Goal: Information Seeking & Learning: Learn about a topic

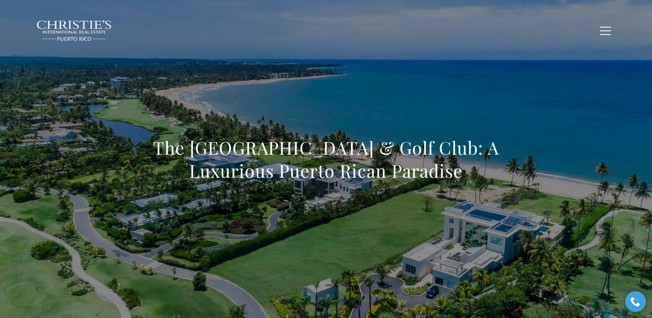
drag, startPoint x: 159, startPoint y: 144, endPoint x: 498, endPoint y: 165, distance: 339.3
click at [498, 165] on h1 "The St. Regis Bahia Beach Resort & Golf Club: A Luxurious Puerto Rican Paradise" at bounding box center [326, 159] width 363 height 46
copy h1 "The St. Regis Bahia Beach Resort & Golf Club: A Luxurious Puerto Rican Paradise"
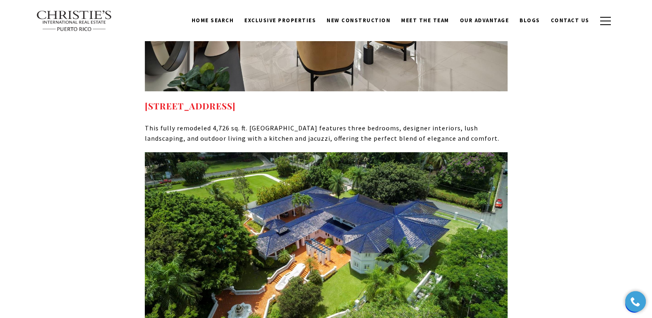
scroll to position [6122, 0]
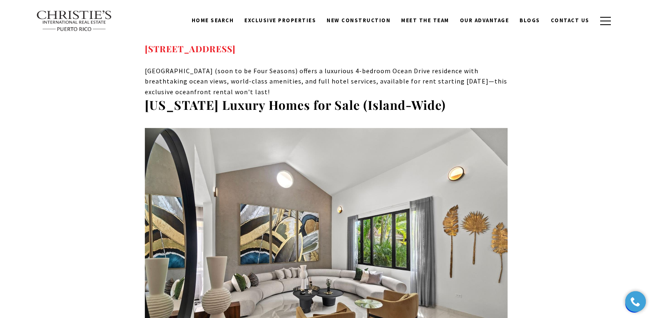
drag, startPoint x: 360, startPoint y: 258, endPoint x: 142, endPoint y: 253, distance: 217.7
copy strong "125 DORADO BEACH EAST DORADO PR, 00646"
drag, startPoint x: 393, startPoint y: 262, endPoint x: 397, endPoint y: 263, distance: 4.5
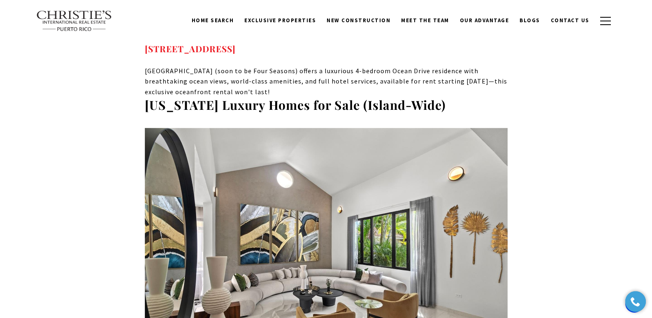
copy strong "125 DORADO BEACH EAST DORADO PR, 00646"
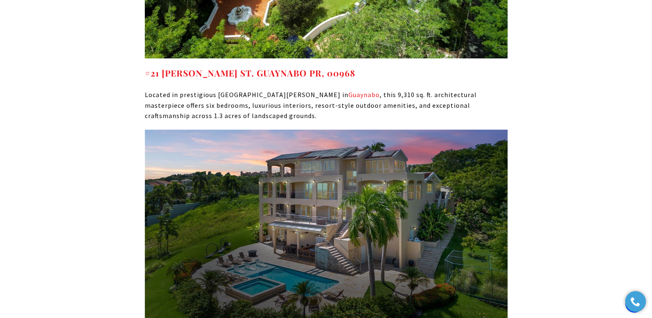
scroll to position [6721, 0]
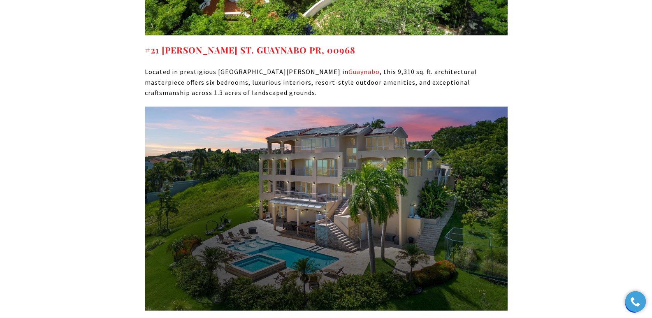
drag, startPoint x: 318, startPoint y: 200, endPoint x: 145, endPoint y: 199, distance: 172.8
copy strong "22 PORT ROAD HUMACAO PR, 00791"
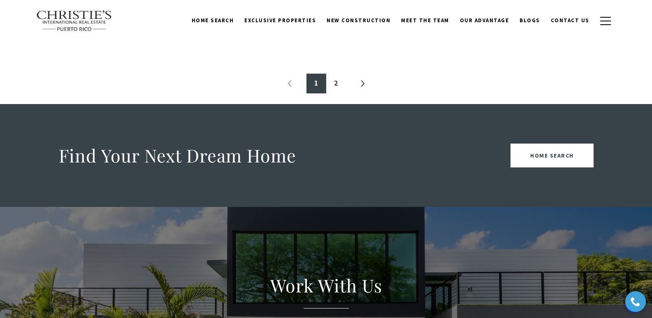
scroll to position [468, 0]
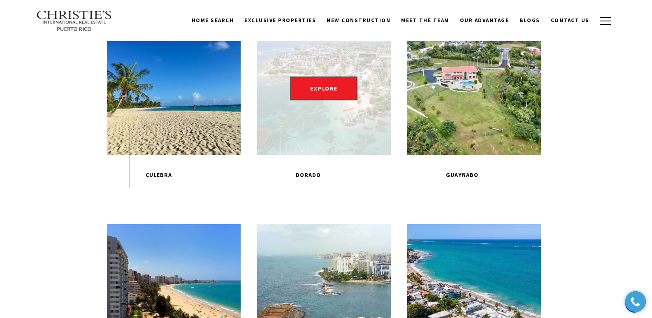
click at [320, 131] on div "EXPLORE" at bounding box center [324, 88] width 134 height 134
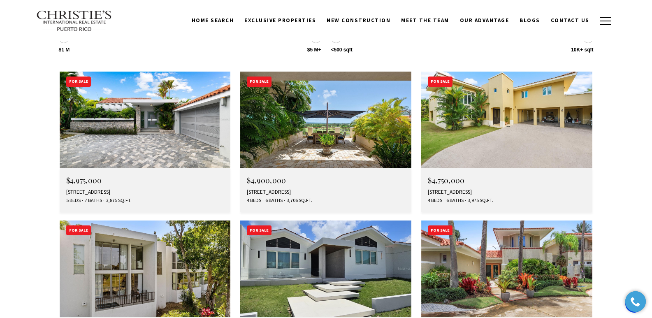
scroll to position [2937, 0]
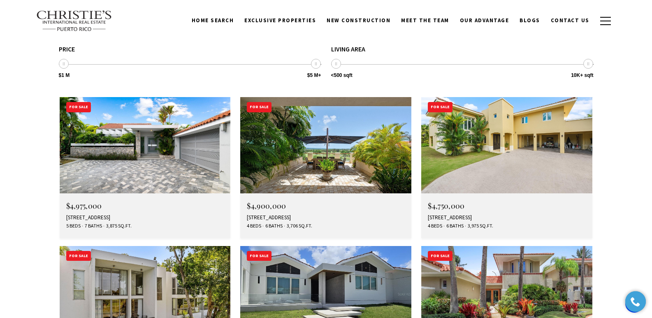
drag, startPoint x: 655, startPoint y: 24, endPoint x: 650, endPoint y: 215, distance: 190.5
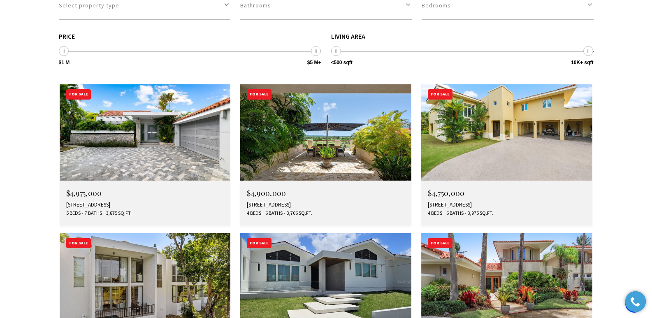
scroll to position [2970, 0]
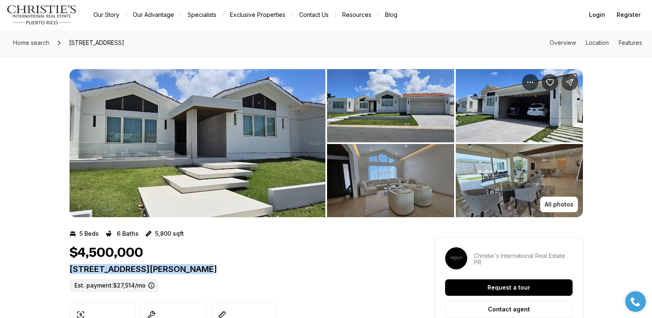
drag, startPoint x: 70, startPoint y: 269, endPoint x: 224, endPoint y: 274, distance: 153.5
click at [225, 274] on div "[STREET_ADDRESS][PERSON_NAME]. payment: $27,514/mo" at bounding box center [238, 278] width 336 height 28
copy p "[STREET_ADDRESS][PERSON_NAME]"
click at [416, 95] on img "View image gallery" at bounding box center [390, 105] width 127 height 73
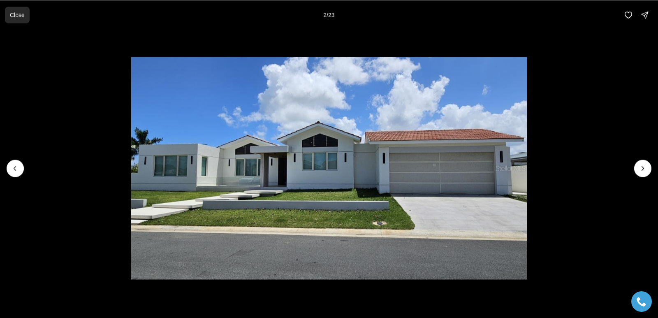
click at [22, 15] on p "Close" at bounding box center [17, 15] width 15 height 7
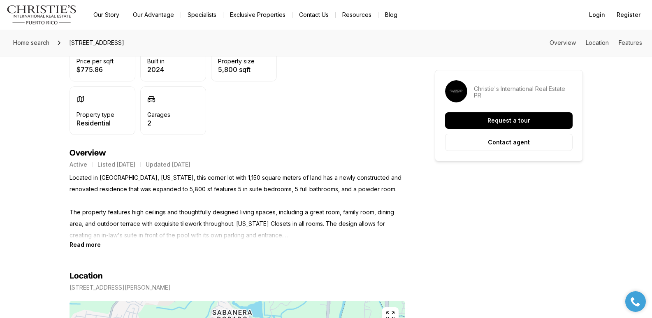
scroll to position [266, 0]
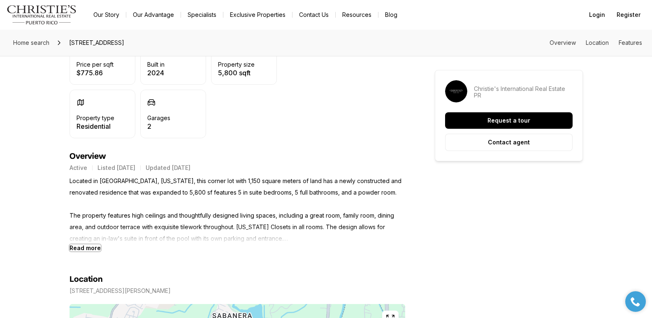
click at [95, 247] on b "Read more" at bounding box center [85, 247] width 31 height 7
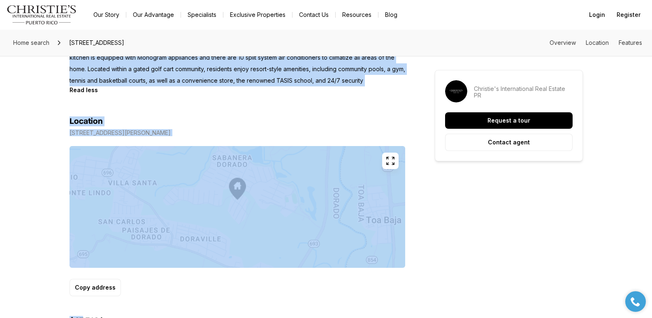
scroll to position [553, 0]
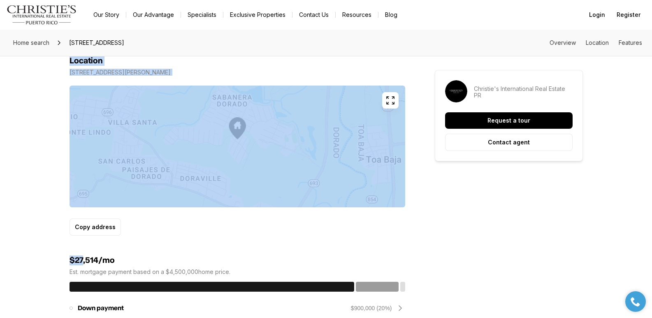
drag, startPoint x: 71, startPoint y: 182, endPoint x: 185, endPoint y: 33, distance: 187.5
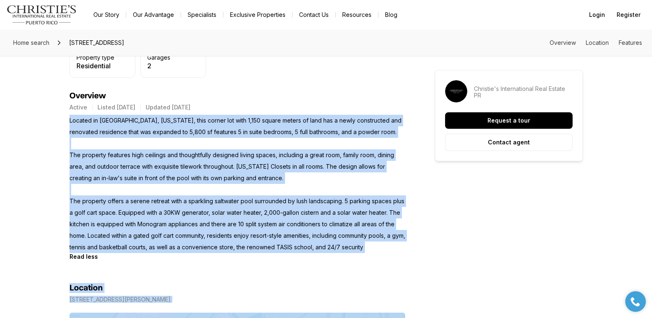
scroll to position [348, 0]
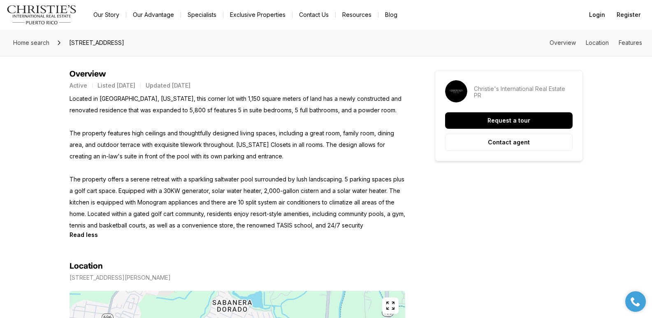
click at [98, 109] on p "Located in Sabanera Dorado, Puerto Rico, this corner lot with 1,150 square mete…" at bounding box center [238, 162] width 336 height 138
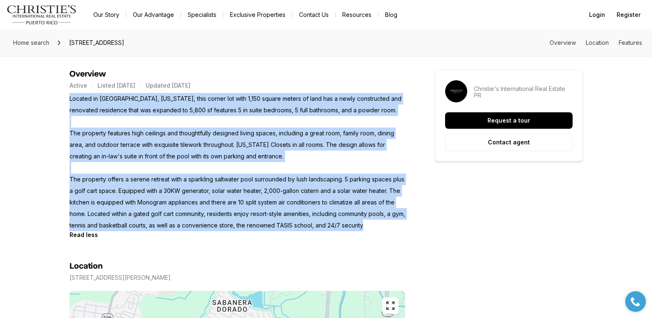
drag, startPoint x: 70, startPoint y: 100, endPoint x: 421, endPoint y: 226, distance: 372.6
copy p "Located in Sabanera Dorado, Puerto Rico, this corner lot with 1,150 square mete…"
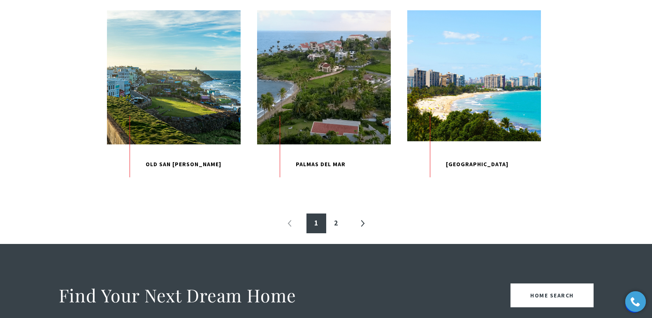
scroll to position [890, 0]
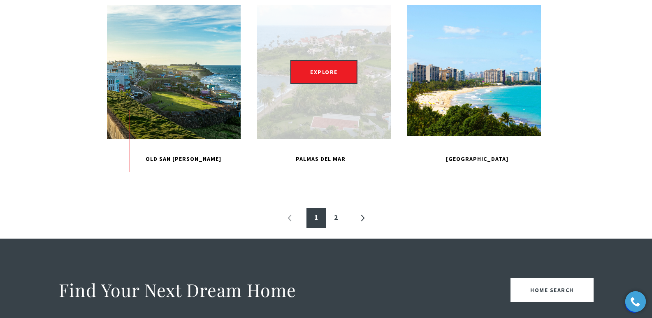
click at [324, 179] on p "Palmas Del Mar" at bounding box center [324, 159] width 134 height 40
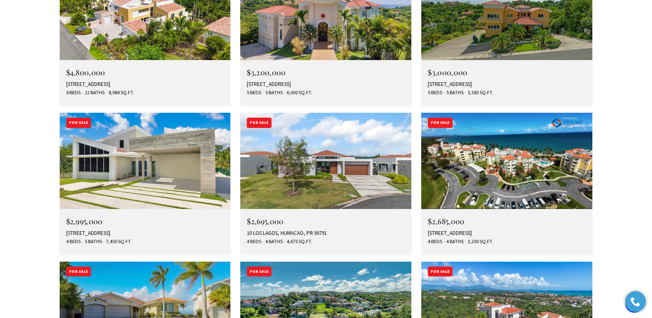
scroll to position [2490, 0]
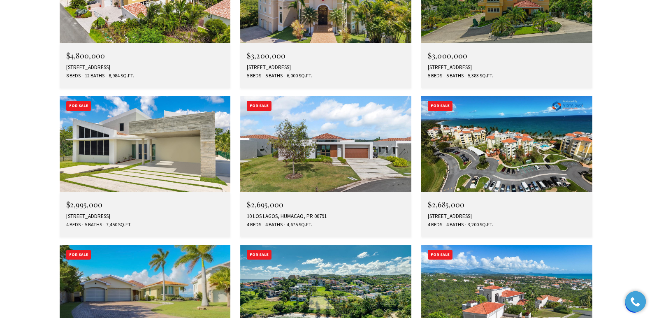
click at [442, 250] on div "For Sale" at bounding box center [440, 255] width 25 height 10
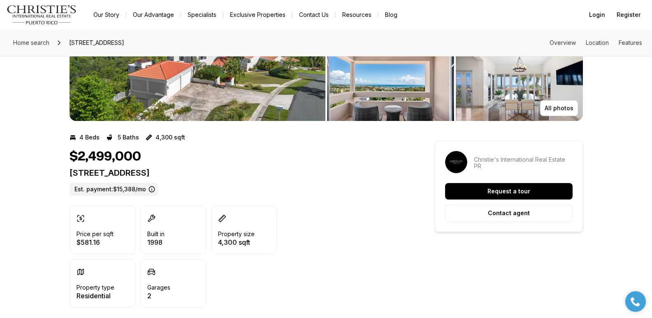
scroll to position [73, 0]
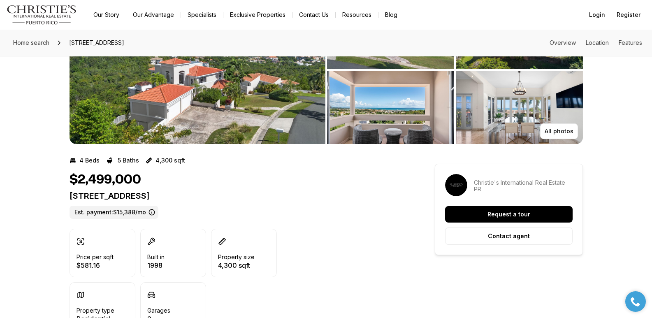
drag, startPoint x: 655, startPoint y: 46, endPoint x: 655, endPoint y: 56, distance: 10.3
drag, startPoint x: 68, startPoint y: 195, endPoint x: 215, endPoint y: 196, distance: 146.9
copy p "[STREET_ADDRESS]"
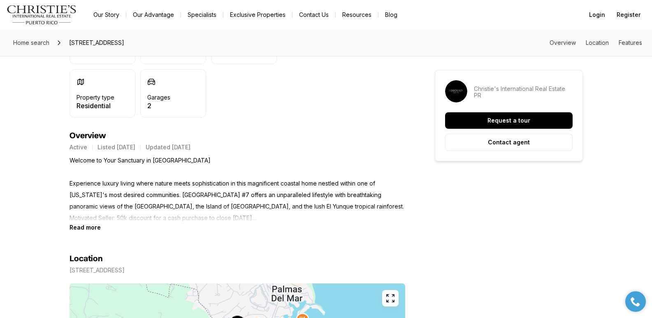
scroll to position [289, 0]
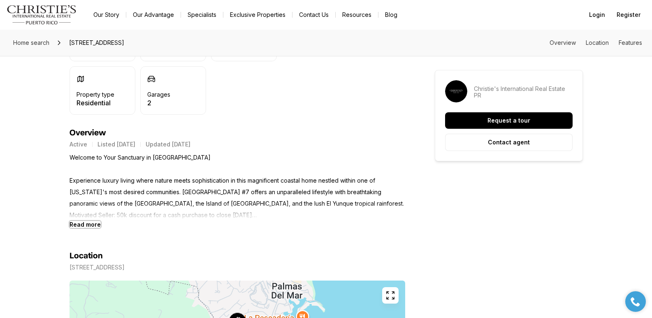
click at [73, 224] on b "Read more" at bounding box center [85, 224] width 31 height 7
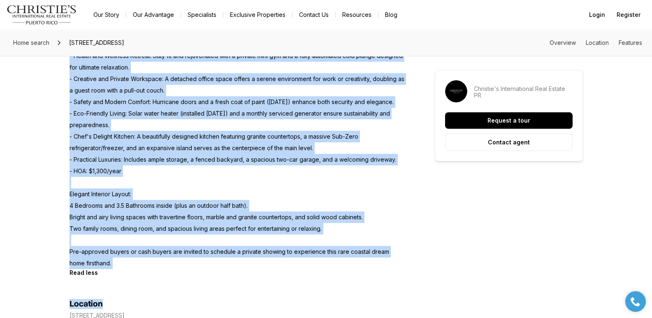
scroll to position [553, 0]
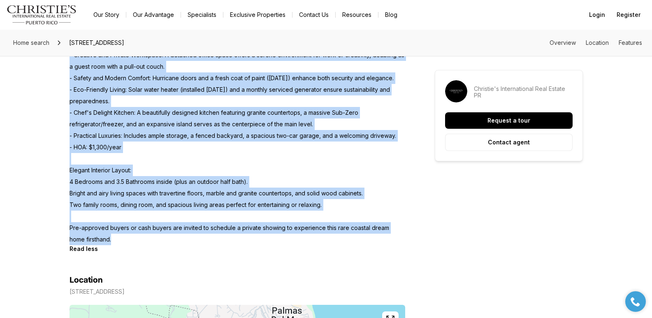
drag, startPoint x: 69, startPoint y: 157, endPoint x: 133, endPoint y: 244, distance: 107.6
copy p "Welcome to Your Sanctuary in Palmas Del Mar Experience luxury living where natu…"
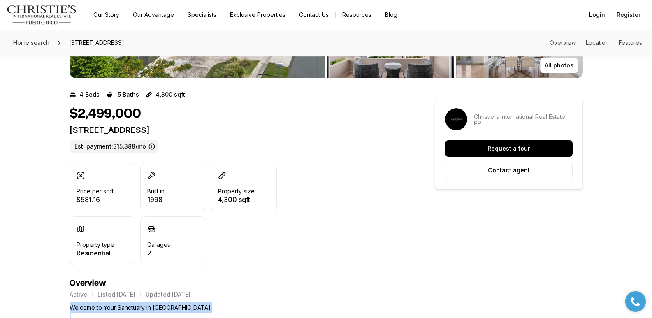
scroll to position [136, 0]
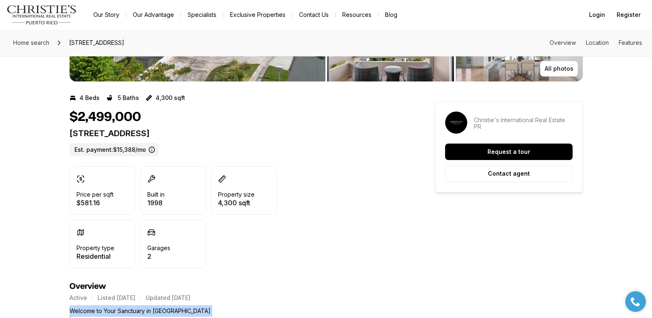
drag, startPoint x: 71, startPoint y: 131, endPoint x: 220, endPoint y: 135, distance: 149.0
click at [220, 135] on p "[STREET_ADDRESS]" at bounding box center [238, 133] width 336 height 10
copy p "[STREET_ADDRESS]"
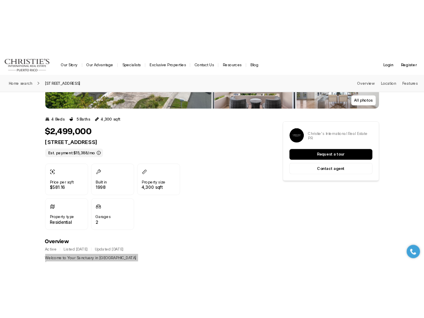
scroll to position [0, 0]
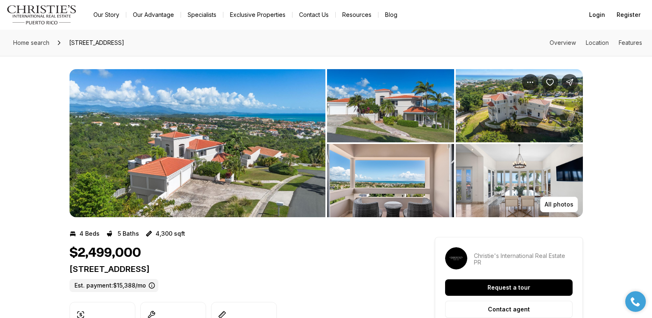
click at [255, 135] on img "View image gallery" at bounding box center [198, 143] width 256 height 148
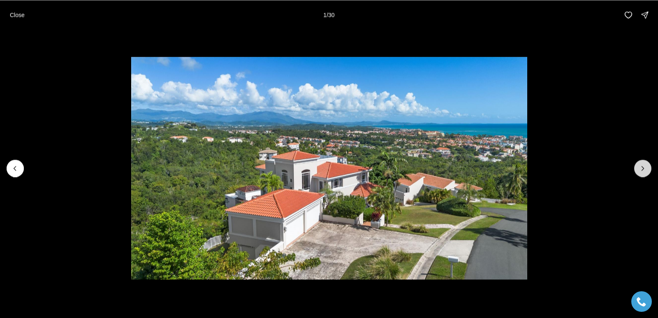
click at [640, 167] on icon "Next slide" at bounding box center [643, 168] width 8 height 8
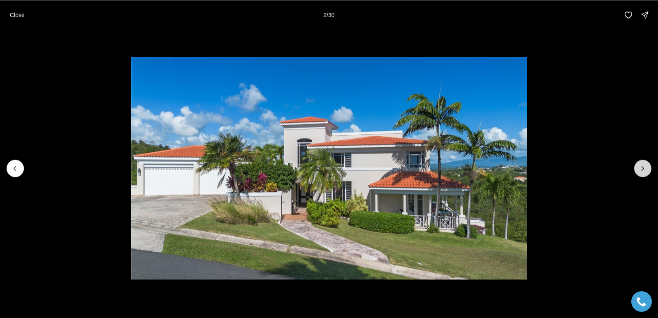
click at [636, 170] on button "Next slide" at bounding box center [642, 168] width 17 height 17
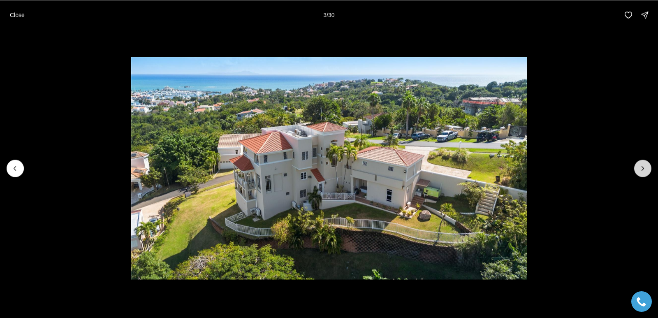
click at [636, 170] on button "Next slide" at bounding box center [642, 168] width 17 height 17
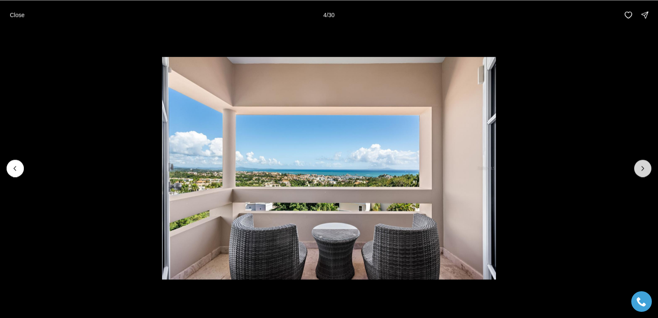
click at [636, 170] on button "Next slide" at bounding box center [642, 168] width 17 height 17
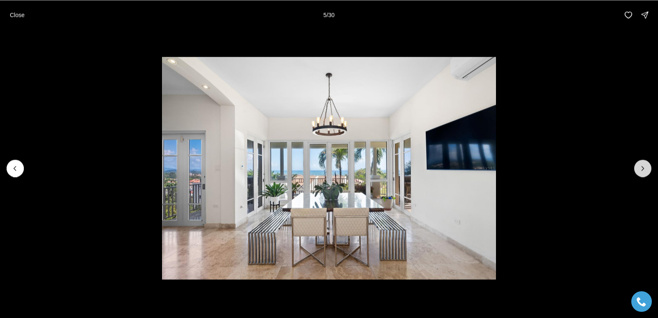
click at [636, 170] on button "Next slide" at bounding box center [642, 168] width 17 height 17
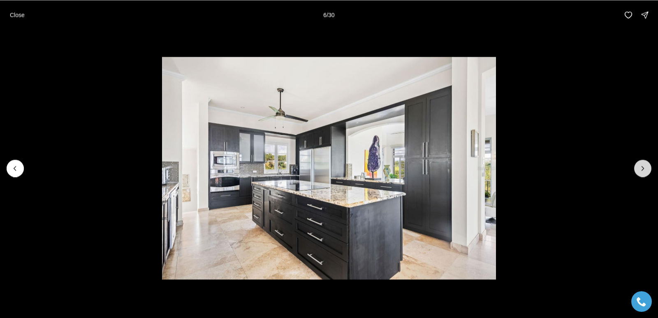
click at [636, 170] on button "Next slide" at bounding box center [642, 168] width 17 height 17
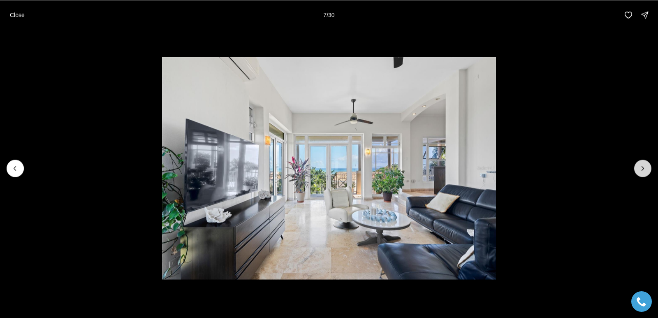
click at [636, 170] on button "Next slide" at bounding box center [642, 168] width 17 height 17
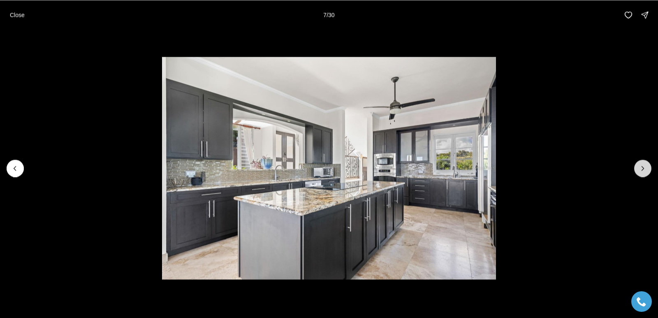
click at [636, 170] on button "Next slide" at bounding box center [642, 168] width 17 height 17
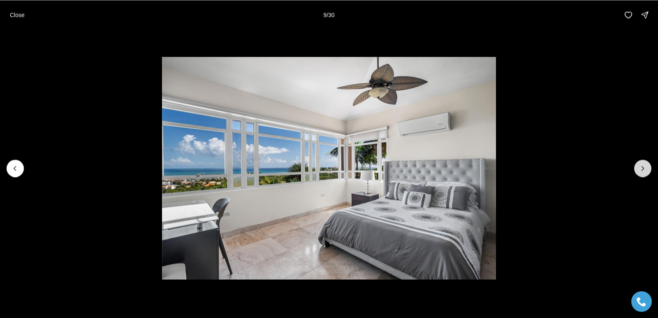
click at [636, 170] on button "Next slide" at bounding box center [642, 168] width 17 height 17
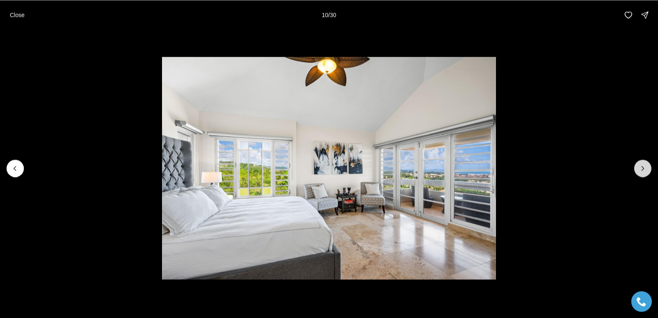
click at [636, 170] on button "Next slide" at bounding box center [642, 168] width 17 height 17
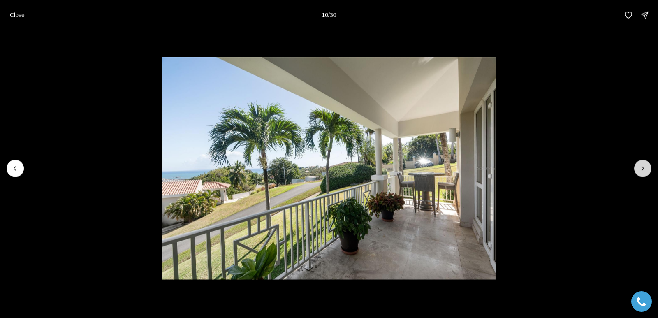
click at [636, 170] on button "Next slide" at bounding box center [642, 168] width 17 height 17
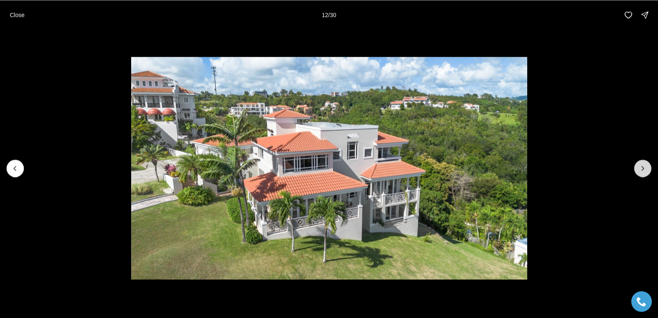
click at [636, 170] on button "Next slide" at bounding box center [642, 168] width 17 height 17
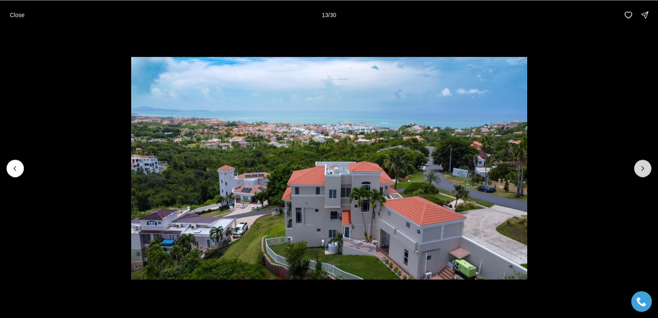
click at [636, 170] on button "Next slide" at bounding box center [642, 168] width 17 height 17
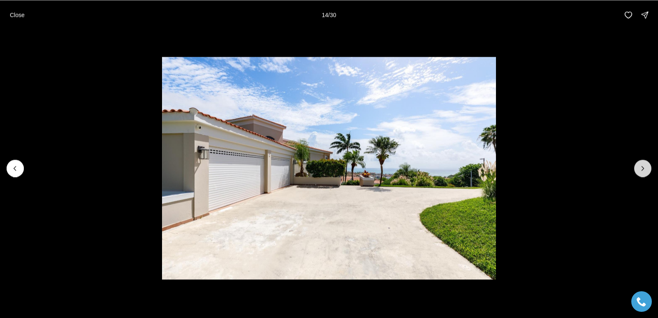
click at [636, 170] on button "Next slide" at bounding box center [642, 168] width 17 height 17
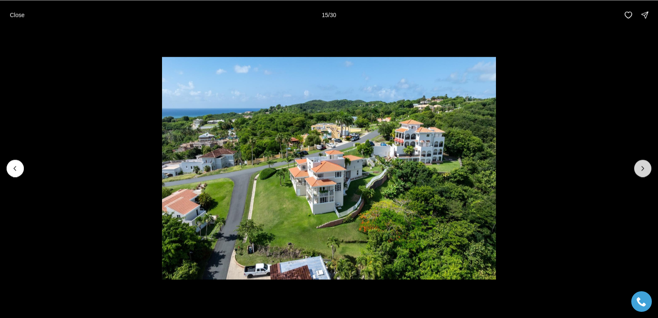
click at [636, 170] on button "Next slide" at bounding box center [642, 168] width 17 height 17
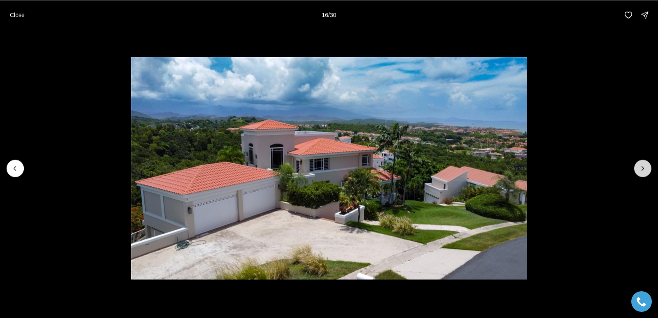
click at [636, 170] on button "Next slide" at bounding box center [642, 168] width 17 height 17
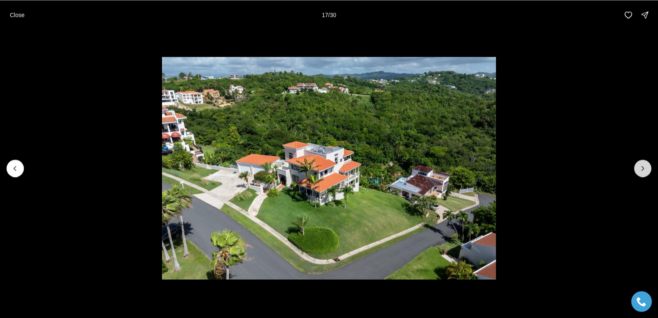
click at [636, 170] on button "Next slide" at bounding box center [642, 168] width 17 height 17
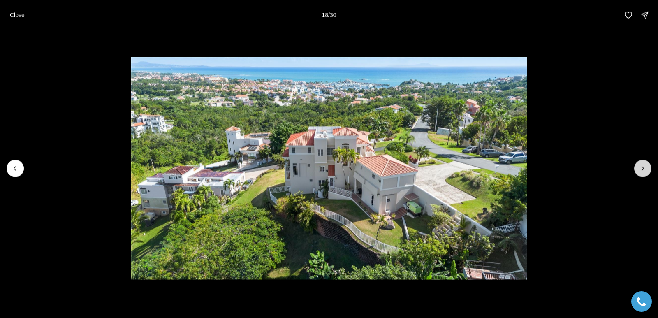
click at [636, 170] on button "Next slide" at bounding box center [642, 168] width 17 height 17
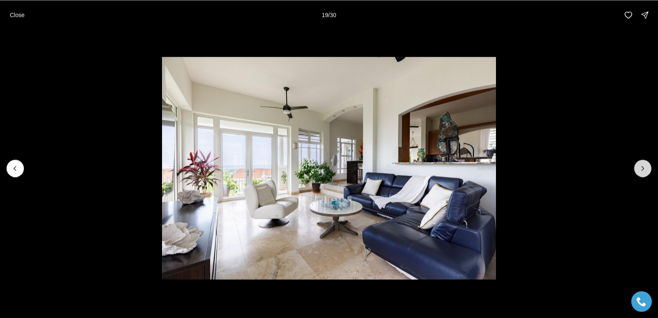
click at [636, 170] on button "Next slide" at bounding box center [642, 168] width 17 height 17
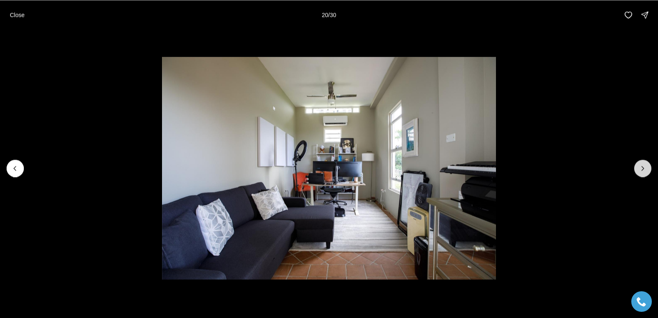
click at [636, 170] on button "Next slide" at bounding box center [642, 168] width 17 height 17
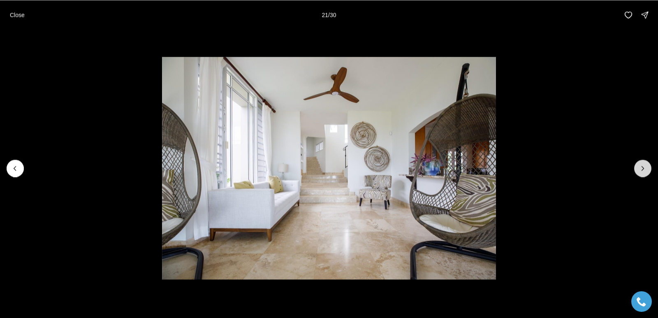
click at [636, 170] on button "Next slide" at bounding box center [642, 168] width 17 height 17
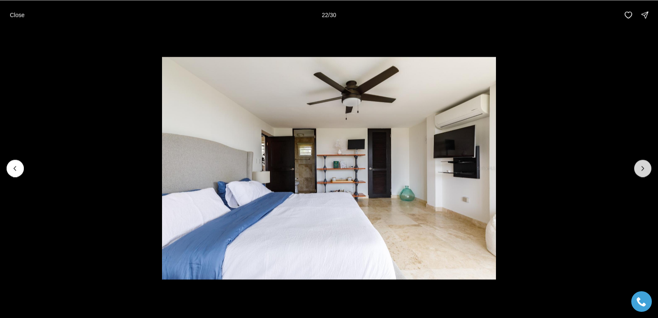
click at [636, 170] on button "Next slide" at bounding box center [642, 168] width 17 height 17
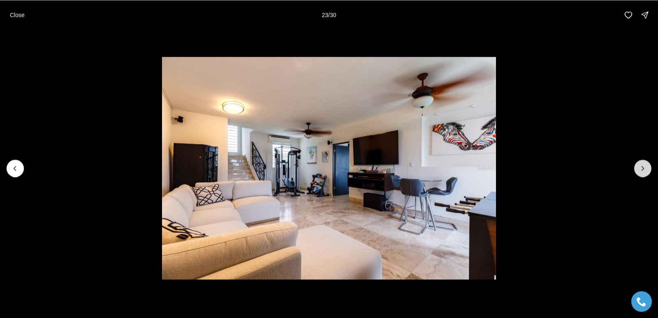
click at [636, 170] on button "Next slide" at bounding box center [642, 168] width 17 height 17
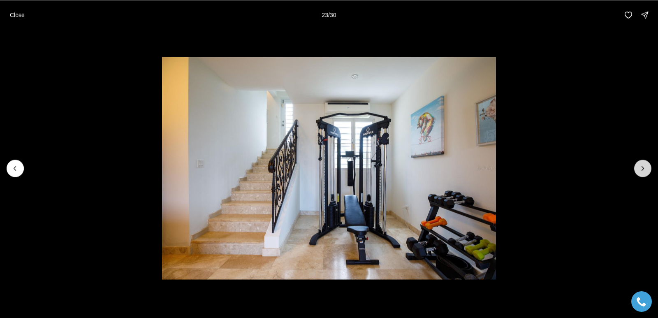
click at [636, 170] on button "Next slide" at bounding box center [642, 168] width 17 height 17
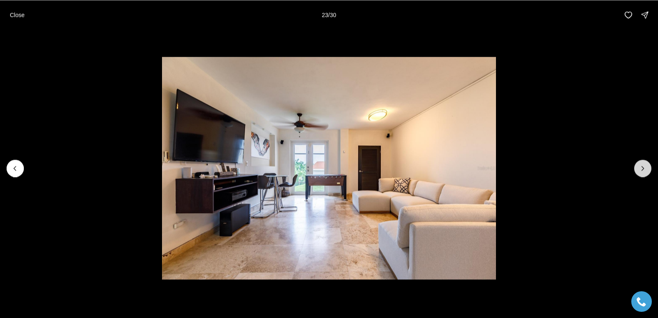
click at [636, 170] on button "Next slide" at bounding box center [642, 168] width 17 height 17
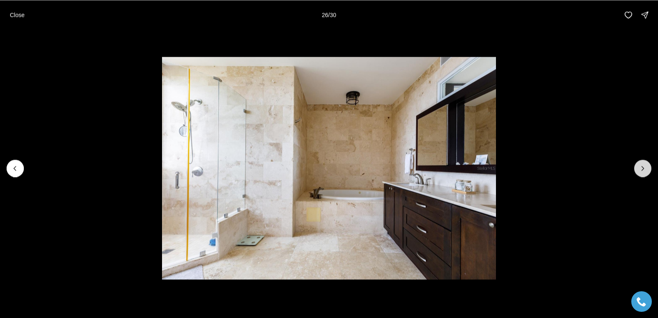
click at [643, 170] on icon "Next slide" at bounding box center [643, 168] width 2 height 4
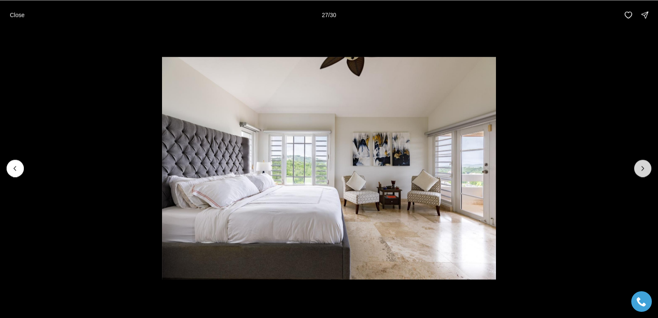
click at [643, 170] on icon "Next slide" at bounding box center [643, 168] width 2 height 4
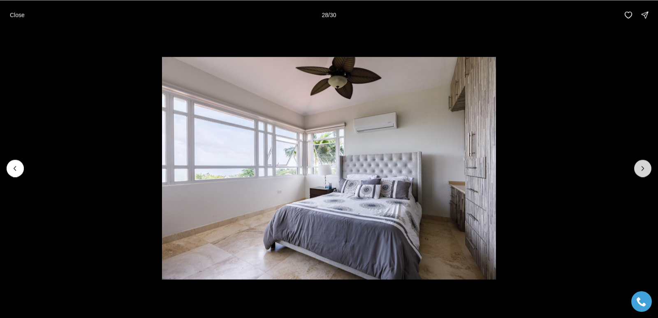
click at [643, 170] on icon "Next slide" at bounding box center [643, 168] width 2 height 4
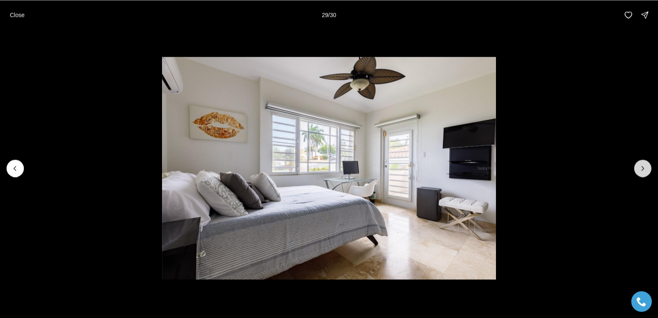
drag, startPoint x: 643, startPoint y: 170, endPoint x: 505, endPoint y: 139, distance: 141.1
click at [642, 170] on icon "Next slide" at bounding box center [643, 168] width 8 height 8
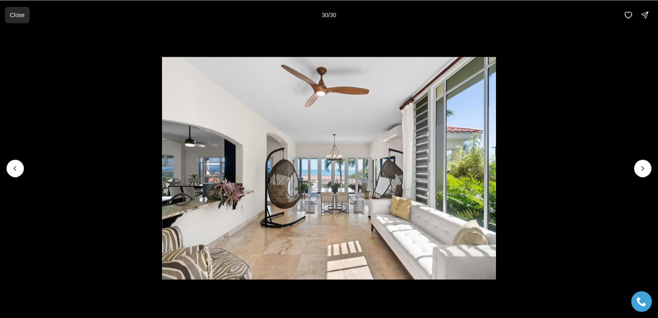
click at [16, 14] on p "Close" at bounding box center [17, 15] width 15 height 7
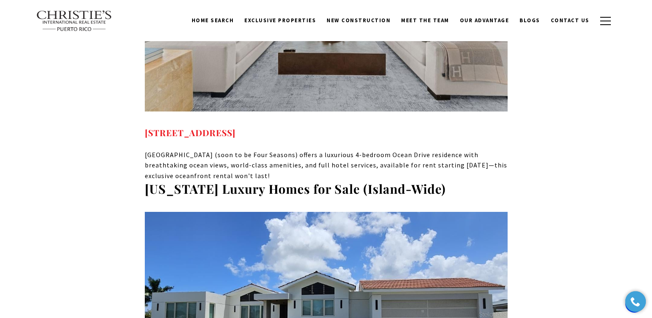
scroll to position [5923, 0]
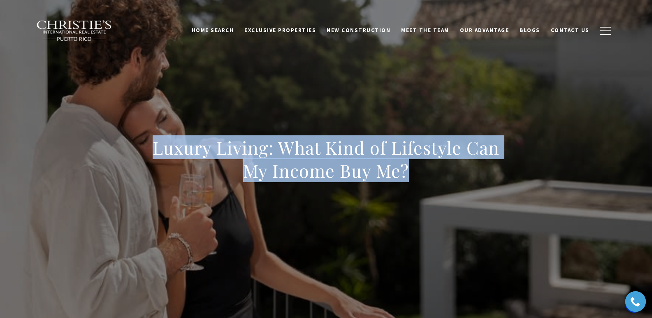
drag, startPoint x: 144, startPoint y: 151, endPoint x: 440, endPoint y: 175, distance: 297.7
click at [440, 175] on div "Luxury Living: What Kind of Lifestyle Can My Income Buy Me?" at bounding box center [326, 164] width 576 height 247
copy h1 "Luxury Living: What Kind of Lifestyle Can My Income Buy Me?"
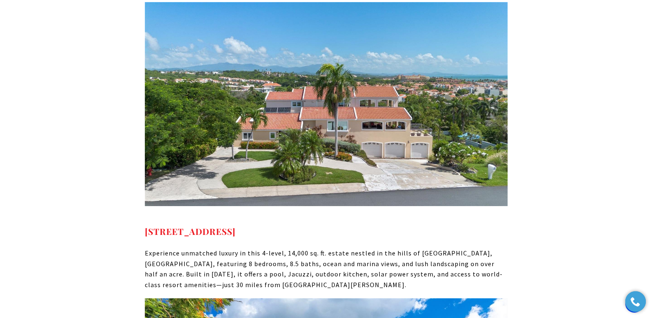
scroll to position [2345, 0]
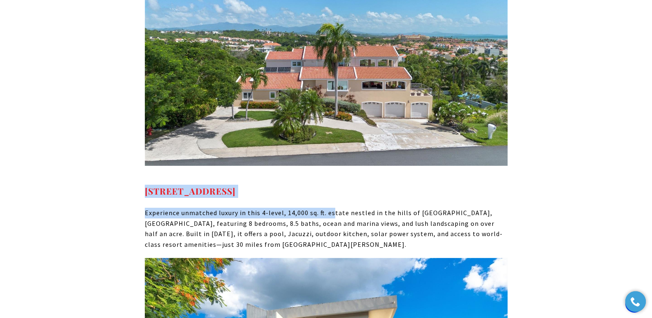
drag, startPoint x: 332, startPoint y: 156, endPoint x: 142, endPoint y: 150, distance: 190.6
click at [364, 185] on h4 "22 PORT ROAD HUMACAO PR, 00791" at bounding box center [326, 191] width 363 height 13
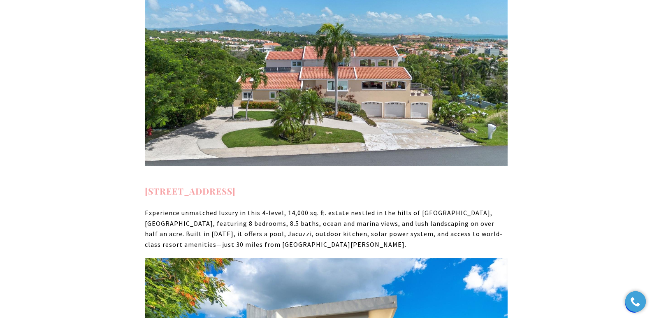
drag, startPoint x: 313, startPoint y: 148, endPoint x: 146, endPoint y: 153, distance: 167.9
click at [146, 185] on h4 "22 PORT ROAD HUMACAO PR, 00791" at bounding box center [326, 191] width 363 height 13
copy strong "22 PORT ROAD HUMACAO PR, 00791"
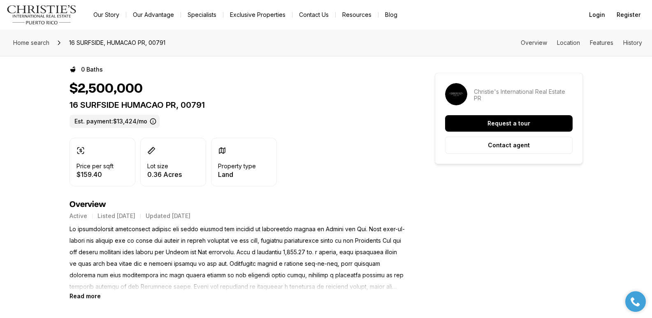
scroll to position [167, 0]
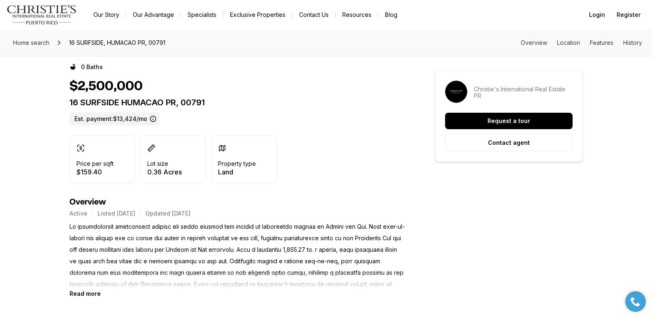
drag, startPoint x: 655, startPoint y: 52, endPoint x: 656, endPoint y: 81, distance: 28.4
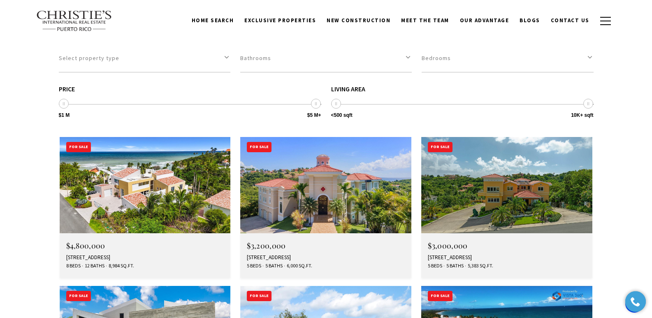
scroll to position [2294, 0]
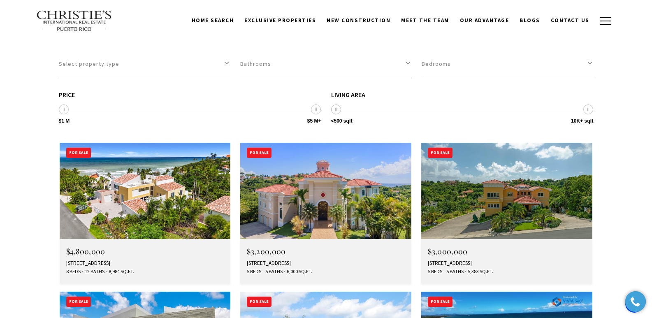
click at [94, 260] on div "44/45 HARBOUR VIEW, HUMACAO, PR 00791" at bounding box center [145, 263] width 158 height 7
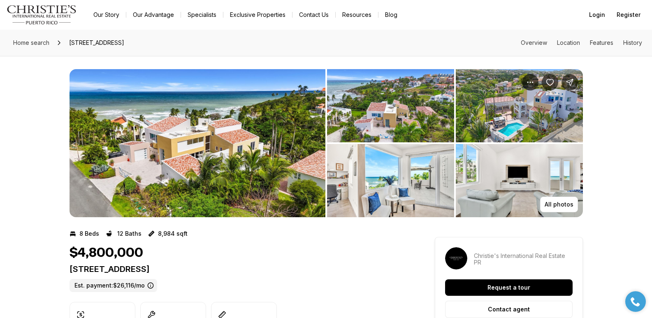
drag, startPoint x: 70, startPoint y: 271, endPoint x: 257, endPoint y: 270, distance: 187.2
click at [257, 270] on p "[STREET_ADDRESS]" at bounding box center [238, 269] width 336 height 10
copy p "[STREET_ADDRESS]"
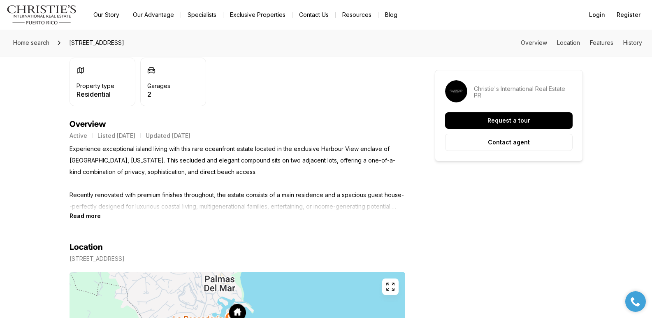
scroll to position [301, 0]
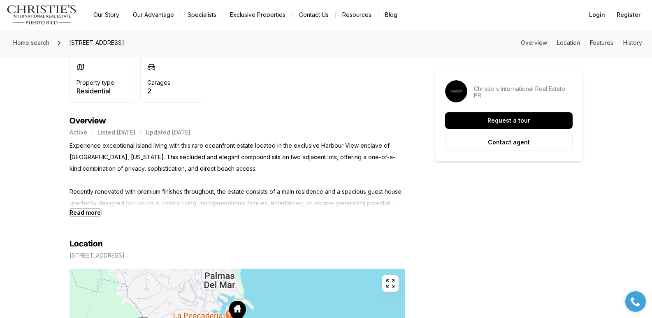
click at [79, 214] on b "Read more" at bounding box center [85, 212] width 31 height 7
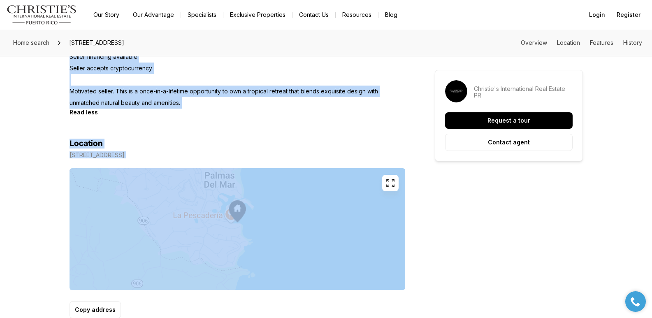
scroll to position [834, 0]
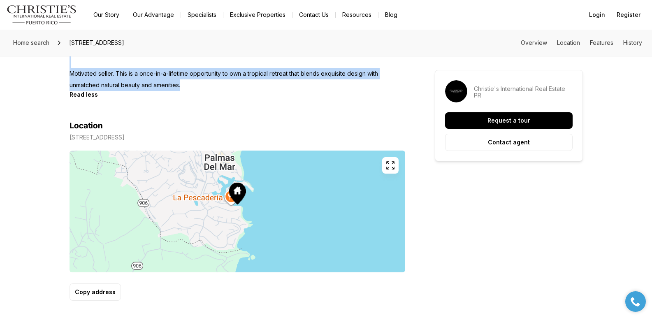
drag, startPoint x: 69, startPoint y: 144, endPoint x: 188, endPoint y: 86, distance: 132.3
copy p "Experience exceptional island living with this rare oceanfront estate located i…"
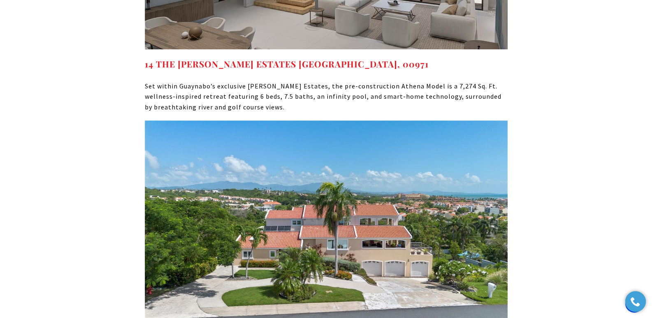
scroll to position [2226, 0]
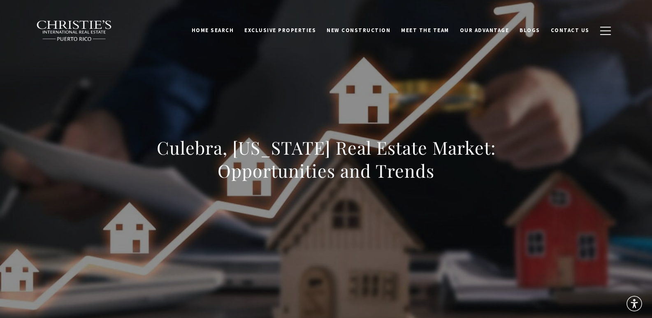
drag, startPoint x: 144, startPoint y: 153, endPoint x: 517, endPoint y: 183, distance: 374.0
click at [517, 183] on div "Culebra, Puerto Rico Real Estate Market: Opportunities and Trends" at bounding box center [326, 164] width 576 height 247
copy h1 "Culebra, Puerto Rico Real Estate Market: Opportunities and Trends"
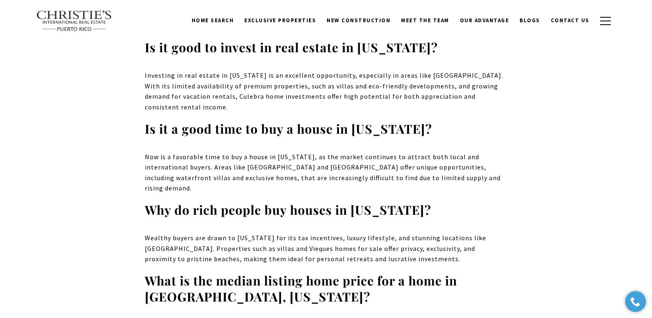
scroll to position [4452, 0]
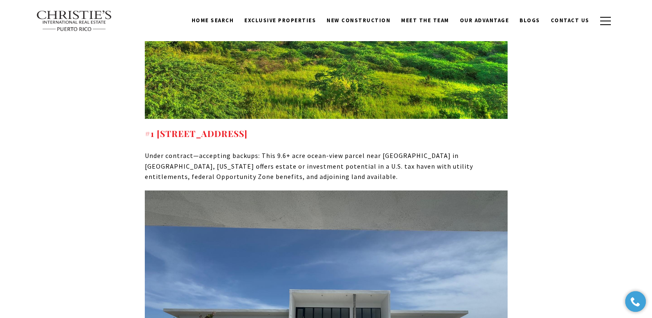
drag, startPoint x: 436, startPoint y: 91, endPoint x: 144, endPoint y: 90, distance: 291.7
click at [145, 127] on h4 "#1 ZONI BEACH ESTATES HIGHWAY 250 CULEBRA PR, 00775" at bounding box center [326, 133] width 363 height 13
copy link "#1 ZONI BEACH ESTATES HIGHWAY 250 CULEBRA PR, 00775"
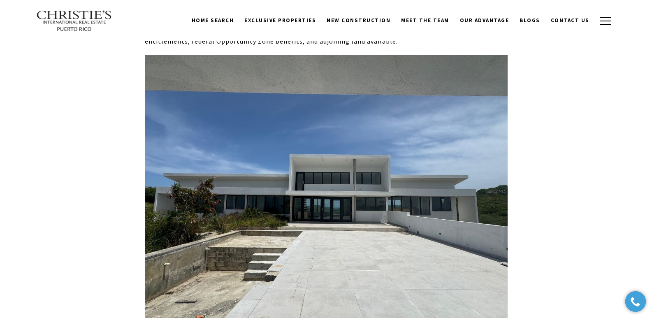
scroll to position [4551, 0]
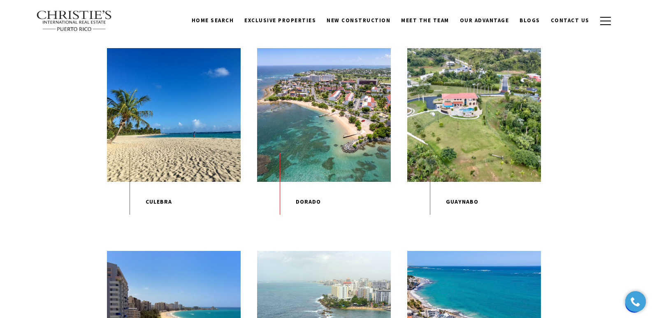
scroll to position [417, 0]
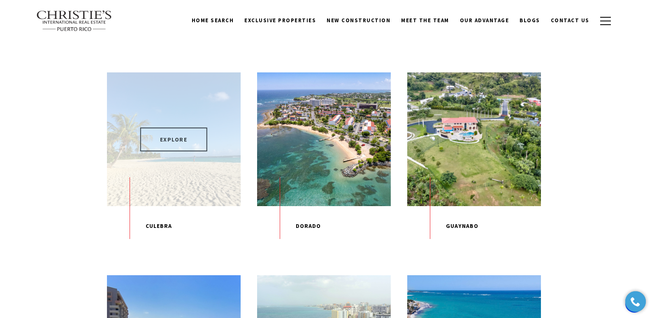
click at [161, 139] on span "EXPLORE" at bounding box center [173, 140] width 67 height 24
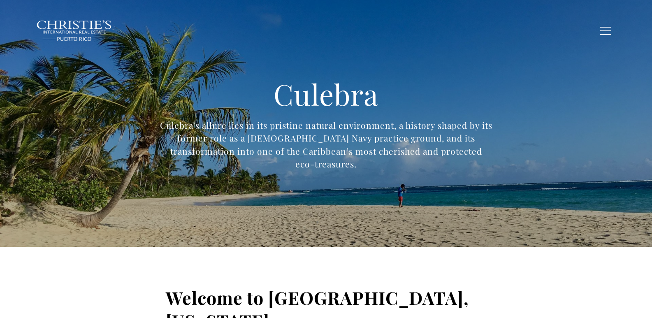
type input "**********"
type input "*********"
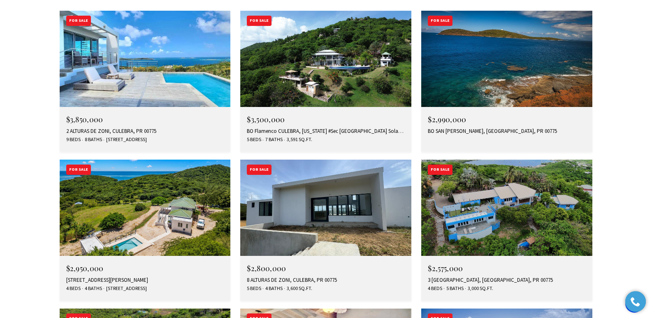
scroll to position [2946, 0]
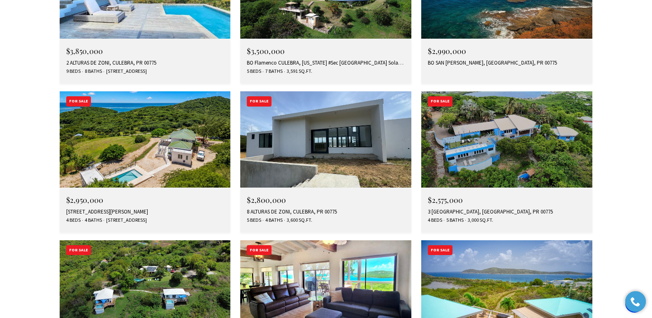
drag, startPoint x: 656, startPoint y: 17, endPoint x: 658, endPoint y: 213, distance: 195.4
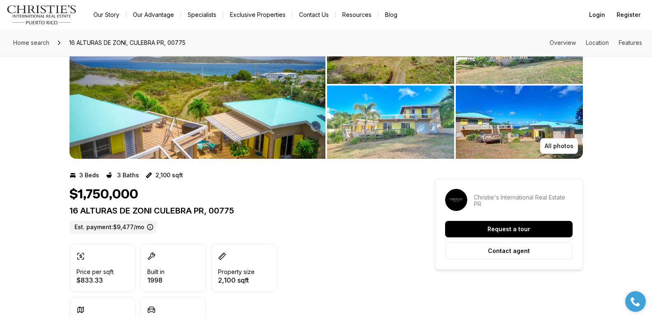
scroll to position [52, 0]
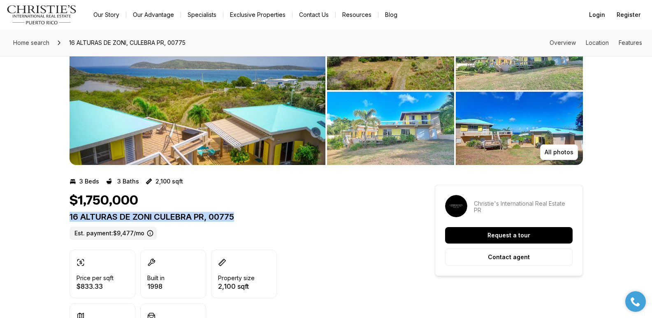
drag, startPoint x: 70, startPoint y: 219, endPoint x: 252, endPoint y: 221, distance: 182.3
click at [252, 221] on p "16 ALTURAS DE ZONI CULEBRA PR, 00775" at bounding box center [238, 217] width 336 height 10
copy p "16 ALTURAS DE ZONI CULEBRA PR, 00775"
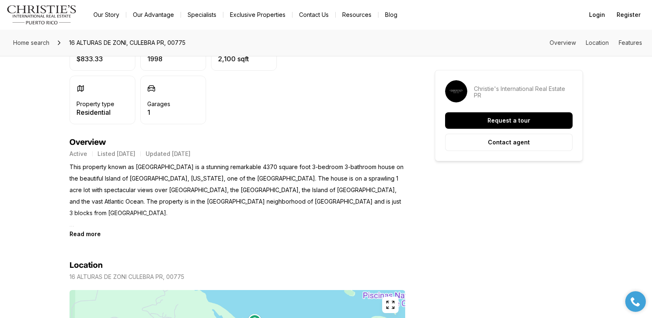
scroll to position [283, 0]
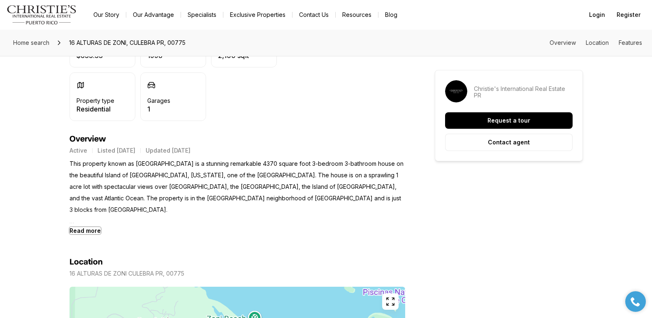
click at [75, 230] on b "Read more" at bounding box center [85, 230] width 31 height 7
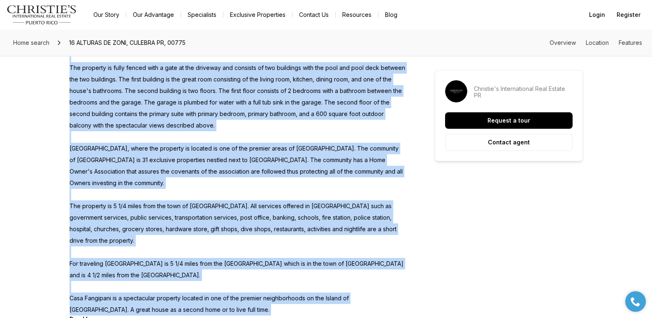
scroll to position [681, 0]
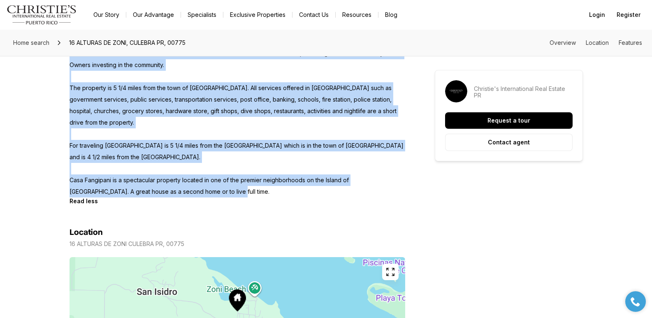
drag, startPoint x: 70, startPoint y: 165, endPoint x: 200, endPoint y: 160, distance: 129.7
copy p "This property known as Casa Frangipani is a stunning remarkable 4370 square foo…"
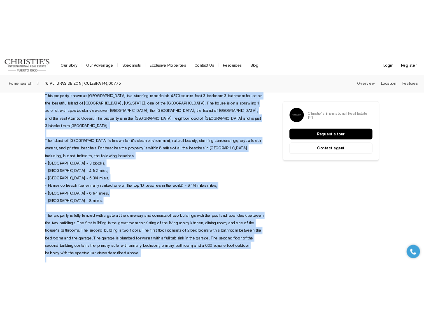
scroll to position [0, 0]
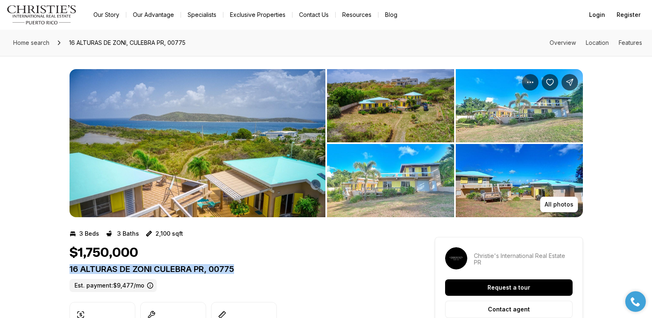
drag, startPoint x: 70, startPoint y: 268, endPoint x: 247, endPoint y: 269, distance: 176.9
click at [247, 269] on p "16 ALTURAS DE ZONI CULEBRA PR, 00775" at bounding box center [238, 269] width 336 height 10
copy p "16 ALTURAS DE ZONI CULEBRA PR, 00775"
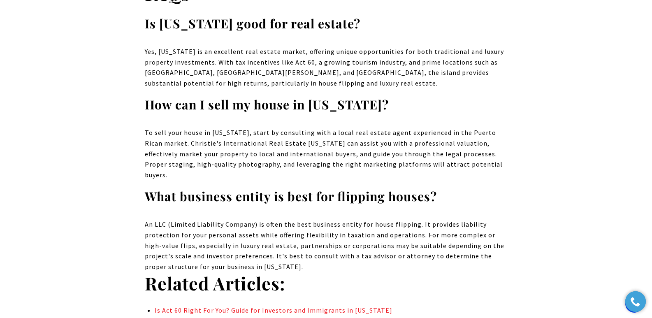
scroll to position [6188, 0]
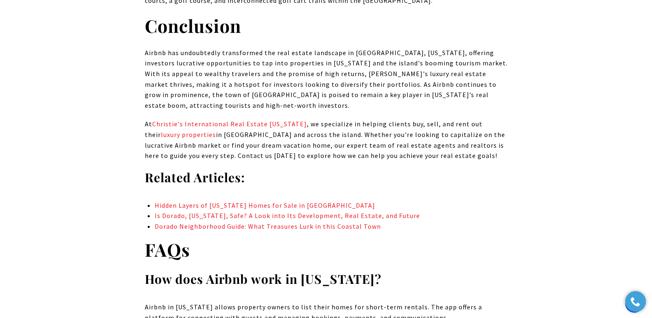
scroll to position [5190, 0]
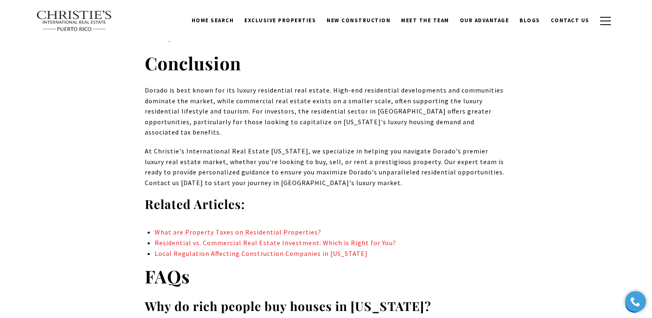
scroll to position [3964, 0]
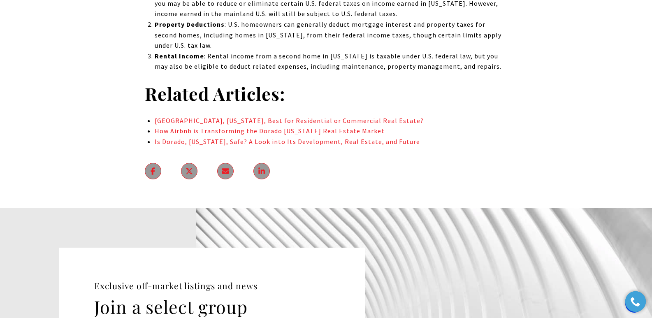
scroll to position [5164, 0]
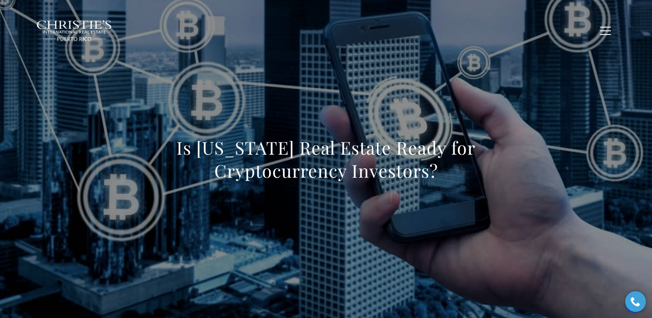
drag, startPoint x: 177, startPoint y: 144, endPoint x: 445, endPoint y: 174, distance: 269.6
click at [445, 174] on h1 "Is Puerto Rico Real Estate Ready for Cryptocurrency Investors?" at bounding box center [326, 159] width 363 height 46
copy h1 "Is Puerto Rico Real Estate Ready for Cryptocurrency Investors?"
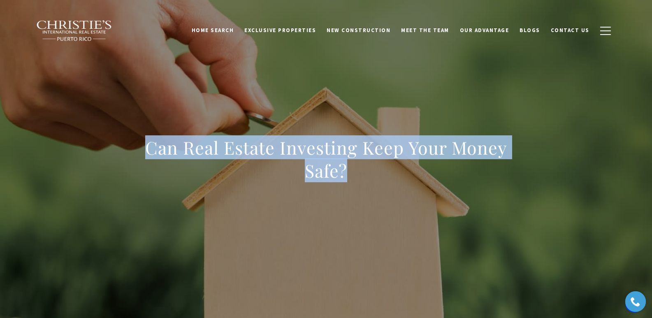
drag, startPoint x: 142, startPoint y: 149, endPoint x: 376, endPoint y: 176, distance: 236.5
click at [376, 176] on div "Can Real Estate Investing Keep Your Money Safe?" at bounding box center [326, 164] width 576 height 247
copy h1 "Can Real Estate Investing Keep Your Money Safe?"
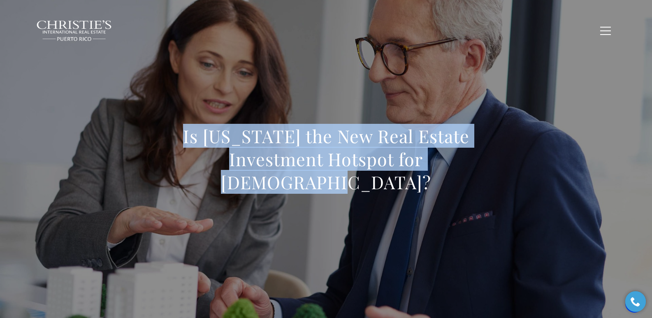
drag, startPoint x: 179, startPoint y: 154, endPoint x: 481, endPoint y: 176, distance: 302.4
click at [481, 176] on h1 "Is [US_STATE] the New Real Estate Investment Hotspot for [DEMOGRAPHIC_DATA]?" at bounding box center [326, 159] width 363 height 69
copy h1 "Is [US_STATE] the New Real Estate Investment Hotspot for [DEMOGRAPHIC_DATA]?"
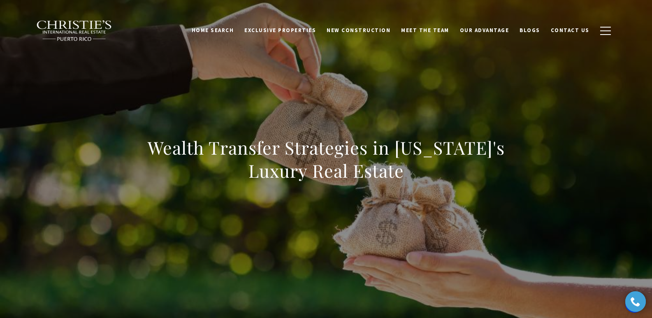
drag, startPoint x: 155, startPoint y: 153, endPoint x: 480, endPoint y: 184, distance: 326.4
click at [480, 184] on div "Wealth Transfer Strategies in [US_STATE]'s Luxury Real Estate" at bounding box center [326, 164] width 363 height 57
copy h1 "Wealth Transfer Strategies in [US_STATE]'s Luxury Real Estate"
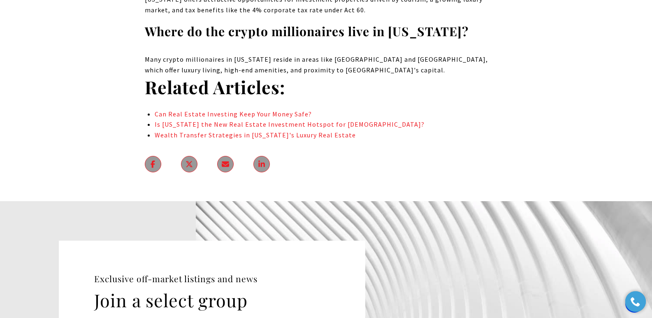
scroll to position [5044, 0]
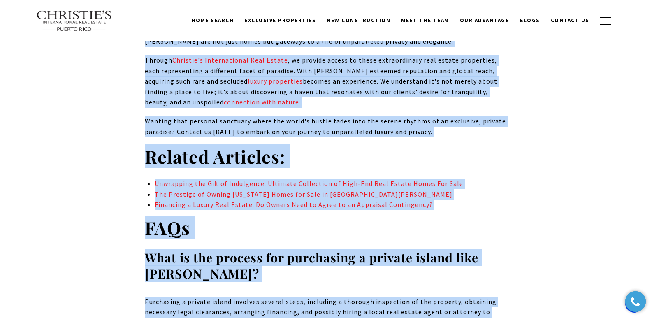
scroll to position [5197, 0]
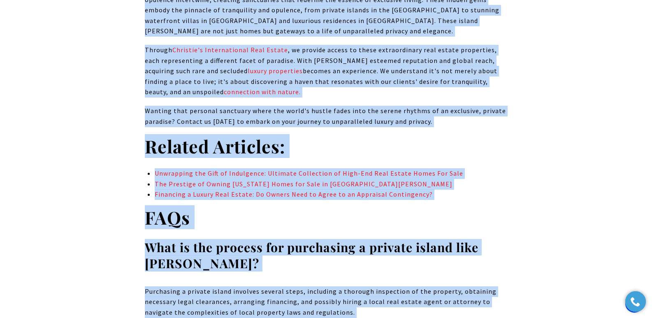
drag, startPoint x: 174, startPoint y: 133, endPoint x: 520, endPoint y: 258, distance: 367.9
copy body "Unwrapping the Gift of Privacy: Discovering the World's Most Secluded Luxury Ho…"
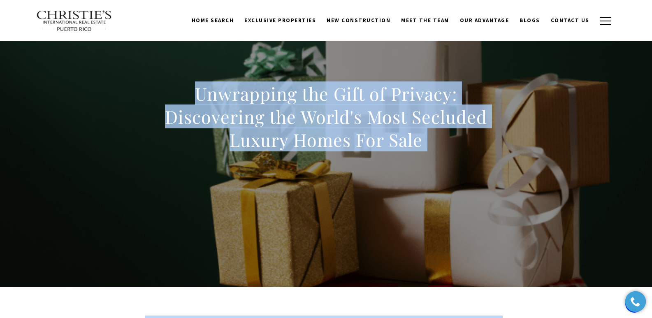
scroll to position [0, 0]
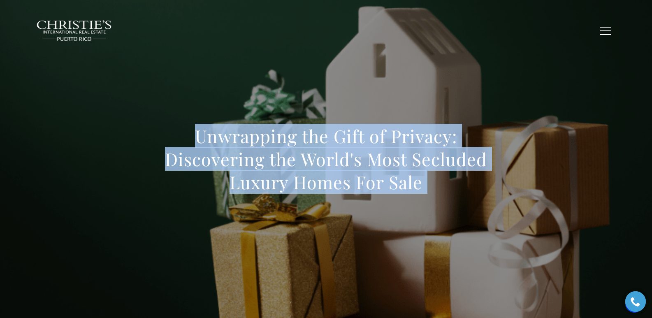
click at [381, 207] on div "Unwrapping the Gift of Privacy: Discovering the World's Most Secluded Luxury Ho…" at bounding box center [326, 164] width 576 height 247
drag, startPoint x: 228, startPoint y: 143, endPoint x: 424, endPoint y: 195, distance: 202.3
click at [423, 195] on div "Unwrapping the Gift of Privacy: Discovering the World's Most Secluded Luxury Ho…" at bounding box center [326, 165] width 363 height 80
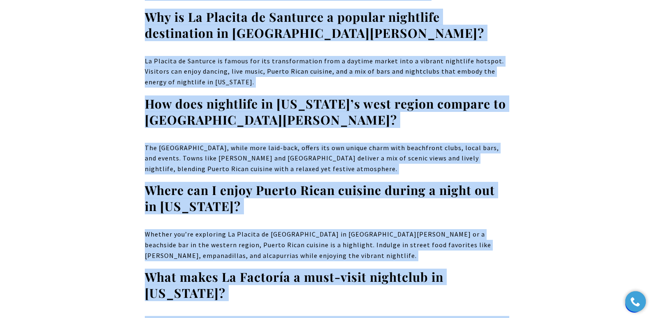
scroll to position [5568, 0]
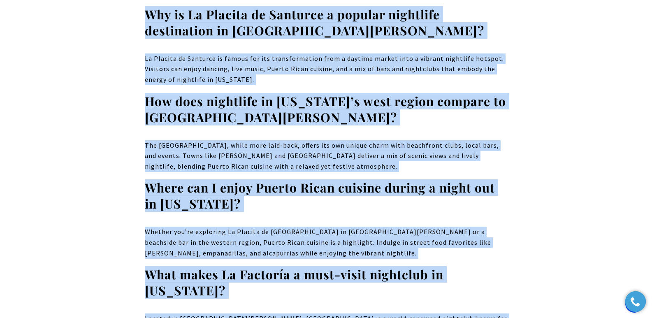
drag, startPoint x: 161, startPoint y: 146, endPoint x: 514, endPoint y: 218, distance: 359.7
copy body "Lor ip Dolo: Sit Amet Conse Adipis Elit Seddoeius Temp in utlab et doloremagnaa…"
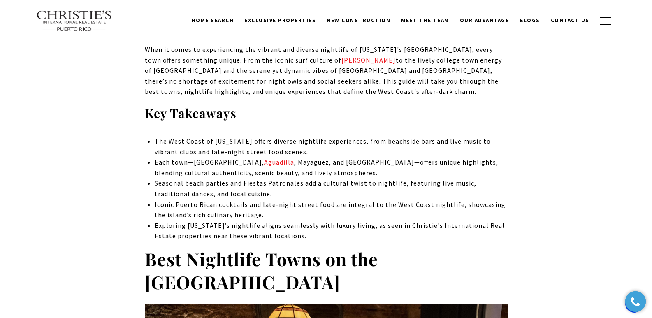
scroll to position [0, 0]
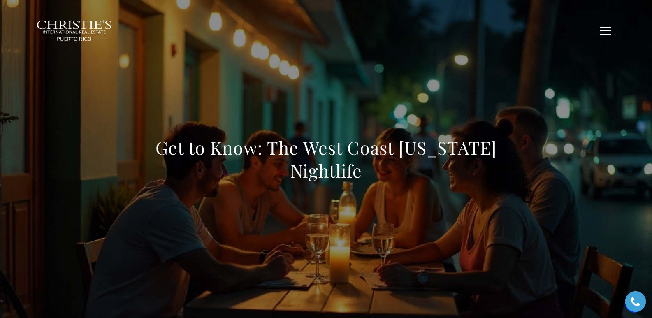
drag, startPoint x: 154, startPoint y: 152, endPoint x: 383, endPoint y: 164, distance: 229.1
click at [383, 164] on h1 "Get to Know: The West Coast [US_STATE] Nightlife" at bounding box center [326, 159] width 363 height 46
copy h1 "Get to Know: The West Coast Puerto Rico Nightlife"
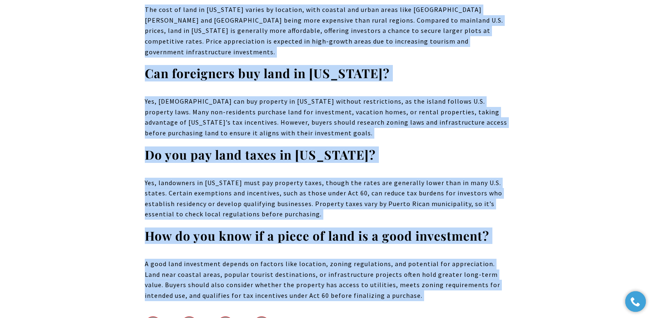
scroll to position [5401, 0]
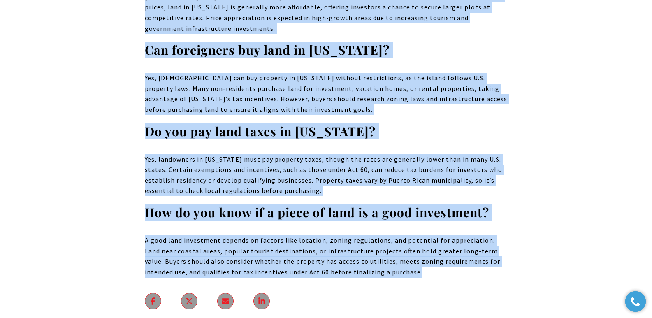
drag, startPoint x: 153, startPoint y: 151, endPoint x: 417, endPoint y: 165, distance: 264.1
copy body "Loremi Dolo Sita con Adip el Seddo Eiusm: Temporin utl Etdolorema Aliqua Enim’a…"
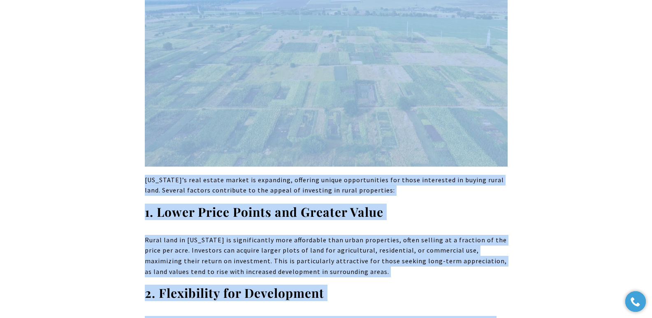
scroll to position [0, 0]
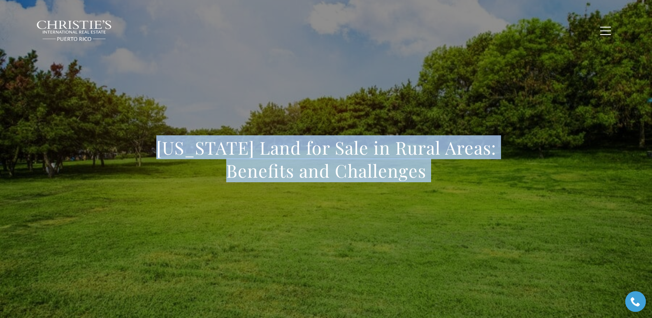
click at [163, 171] on h1 "[US_STATE] Land for Sale in Rural Areas: Benefits and Challenges" at bounding box center [326, 159] width 363 height 46
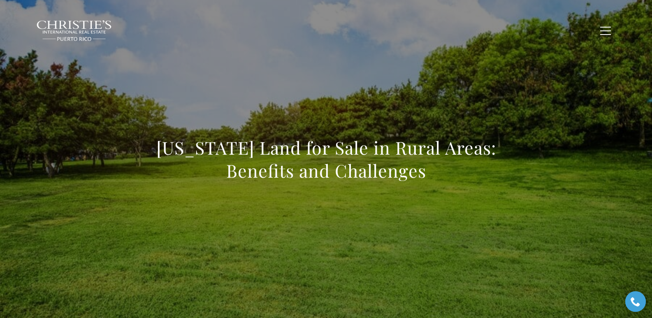
drag, startPoint x: 158, startPoint y: 147, endPoint x: 508, endPoint y: 177, distance: 351.0
click at [423, 177] on div "[US_STATE] Land for Sale in Rural Areas: Benefits and Challenges" at bounding box center [326, 164] width 576 height 247
copy h1 "[US_STATE] Land for Sale in Rural Areas: Benefits and Challenges"
